Goal: Task Accomplishment & Management: Use online tool/utility

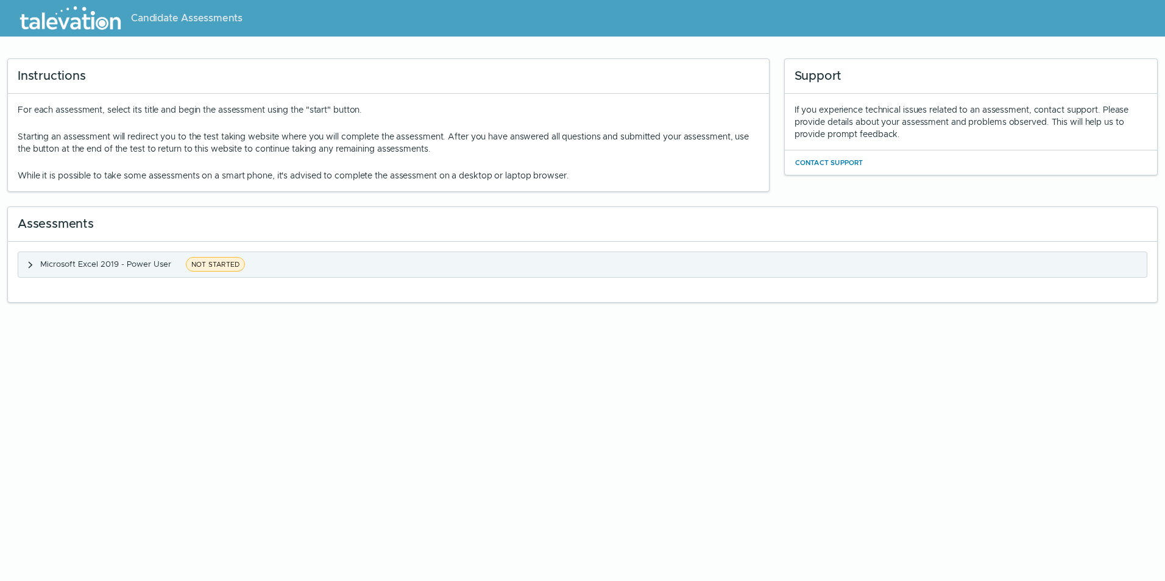
click at [172, 265] on clr-accordion-title "Microsoft Excel 2019 - Power User NOT STARTED" at bounding box center [144, 264] width 208 height 15
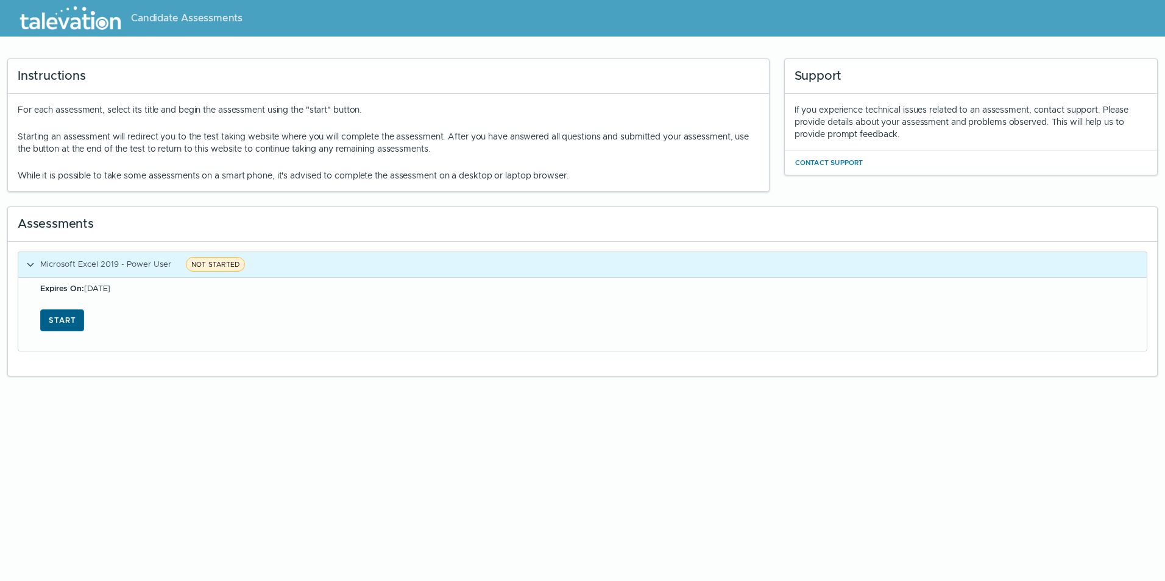
click at [82, 319] on button "Start" at bounding box center [62, 320] width 44 height 22
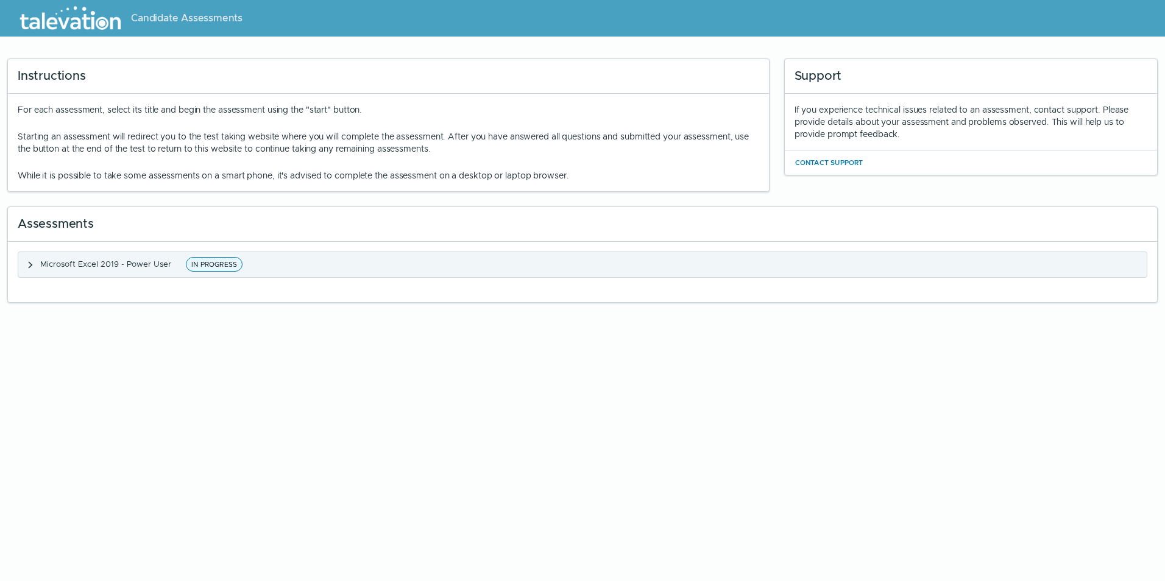
click at [200, 263] on span "IN PROGRESS" at bounding box center [214, 264] width 57 height 15
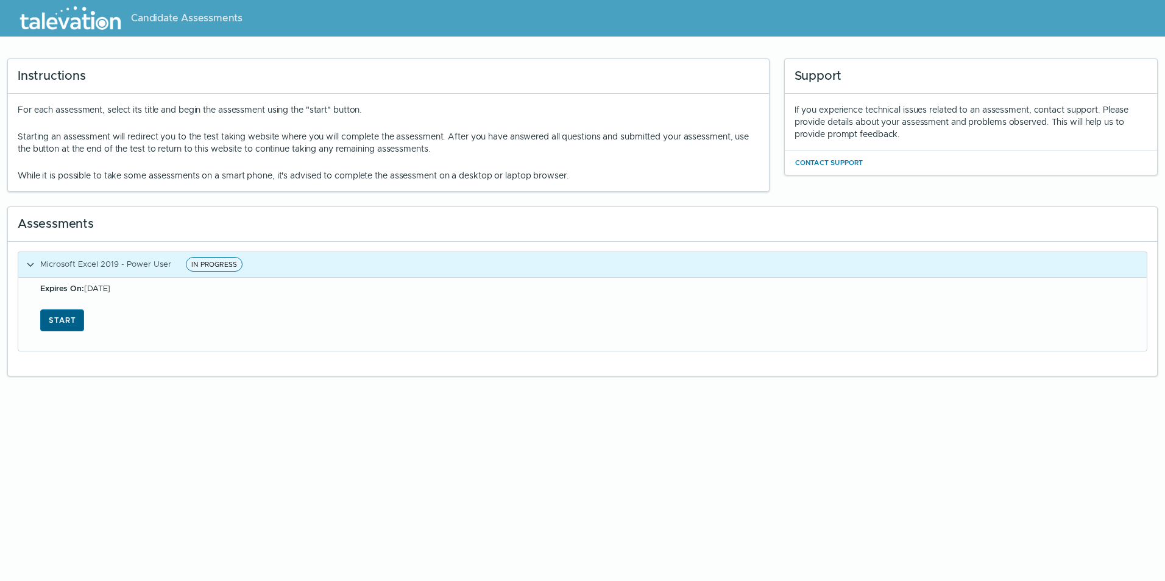
click at [69, 318] on button "Start" at bounding box center [62, 320] width 44 height 22
